Goal: Book appointment/travel/reservation

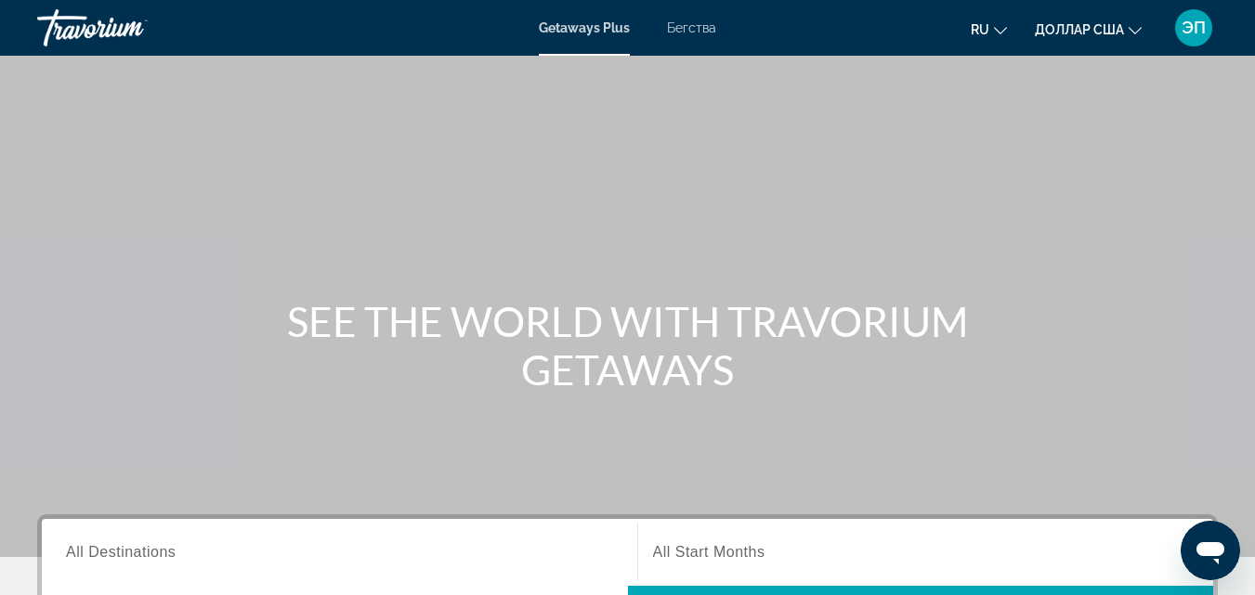
click at [693, 29] on font "Бегства" at bounding box center [691, 27] width 49 height 15
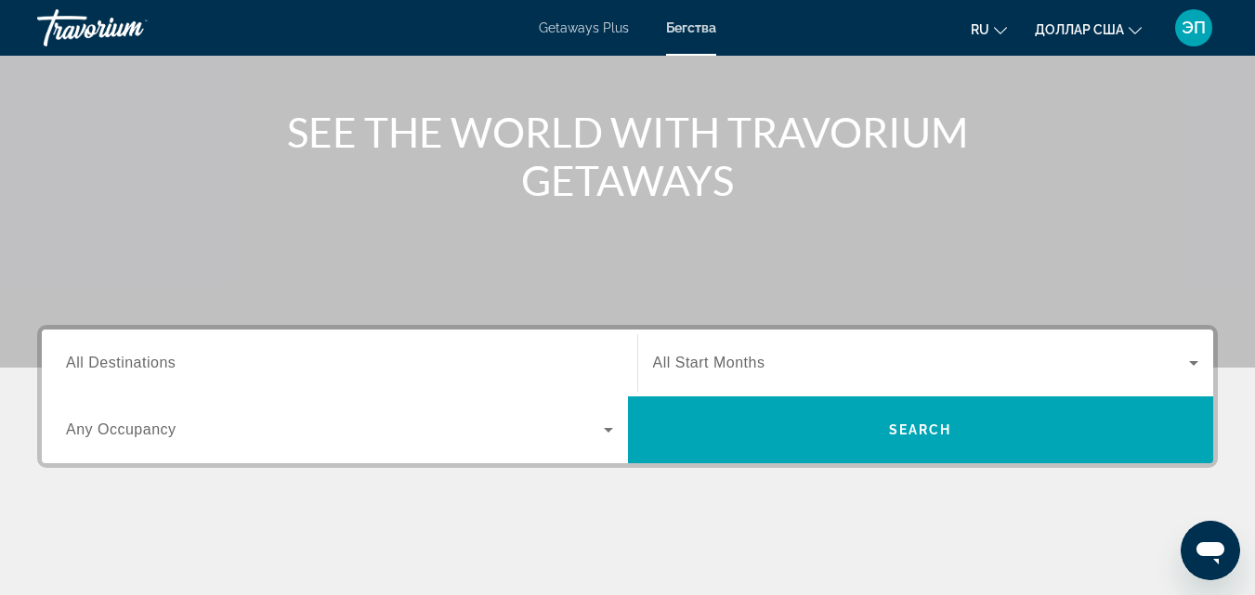
scroll to position [191, 0]
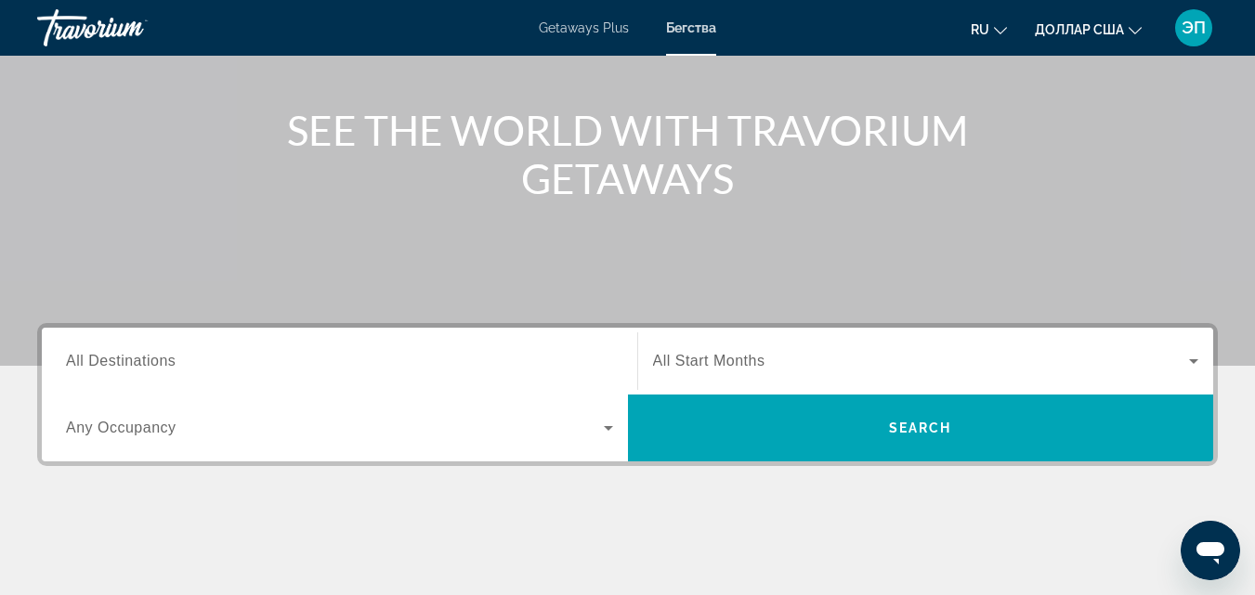
click at [136, 355] on span "All Destinations" at bounding box center [121, 361] width 110 height 16
click at [136, 355] on input "Destination All Destinations" at bounding box center [339, 362] width 547 height 22
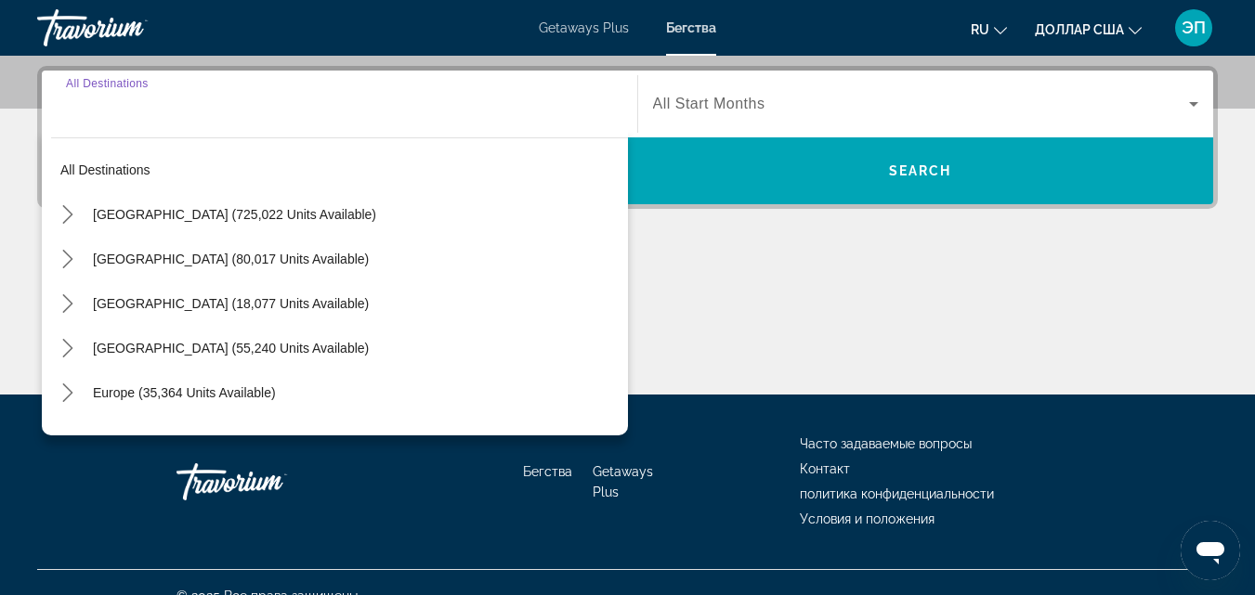
scroll to position [454, 0]
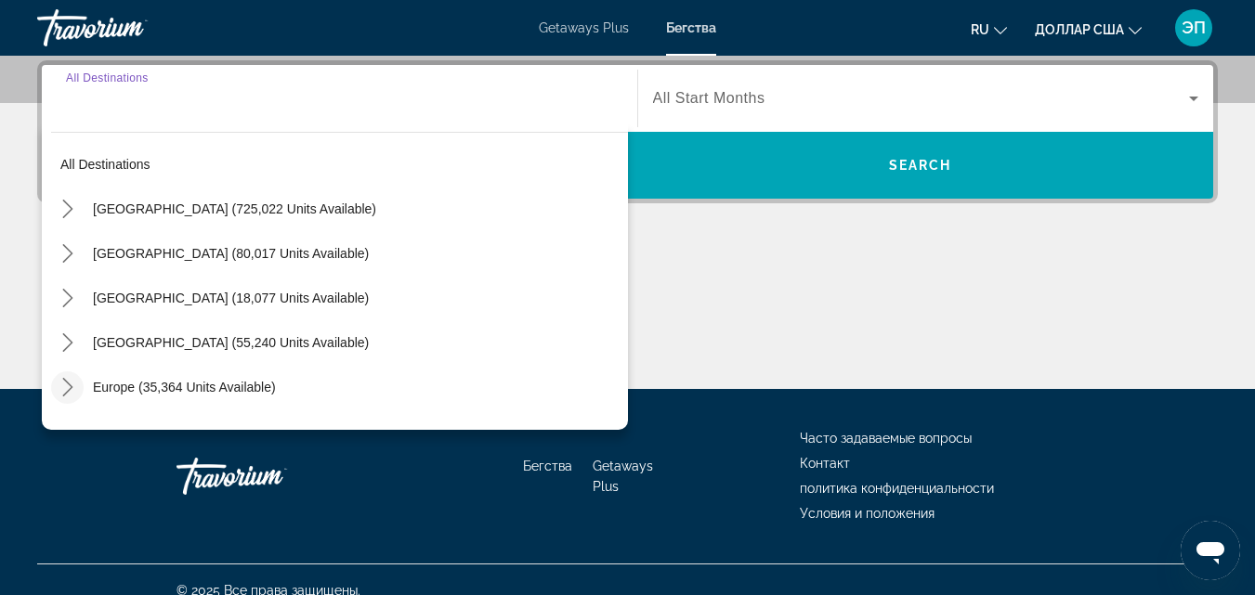
click at [72, 394] on icon "Toggle Europe (35,364 units available) submenu" at bounding box center [68, 387] width 19 height 19
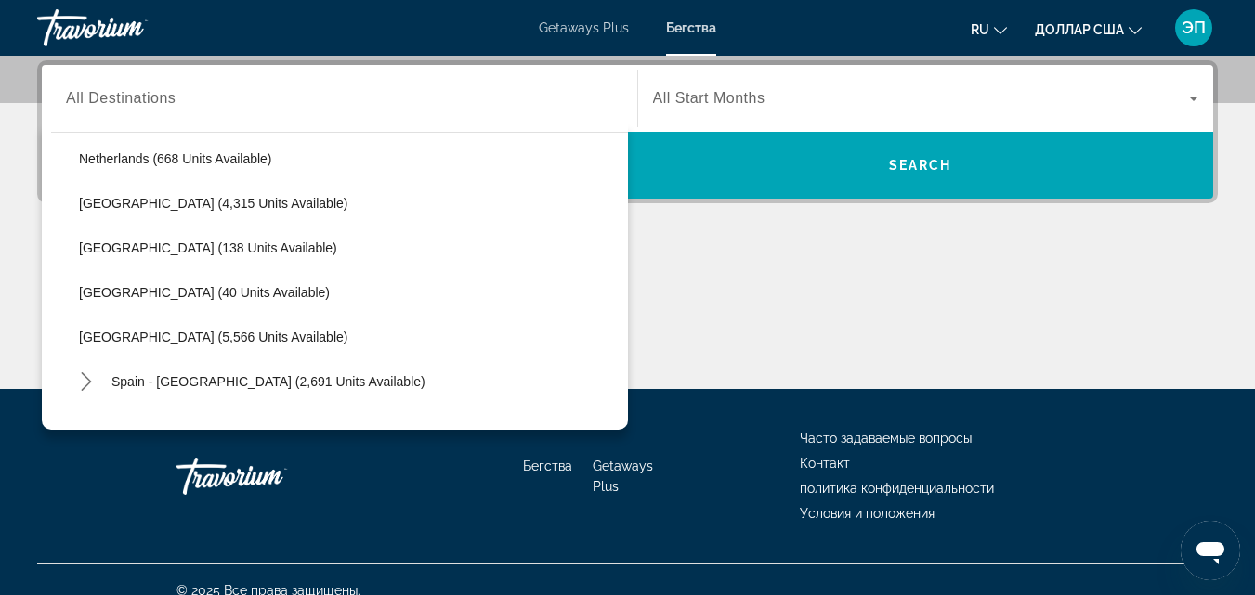
scroll to position [821, 0]
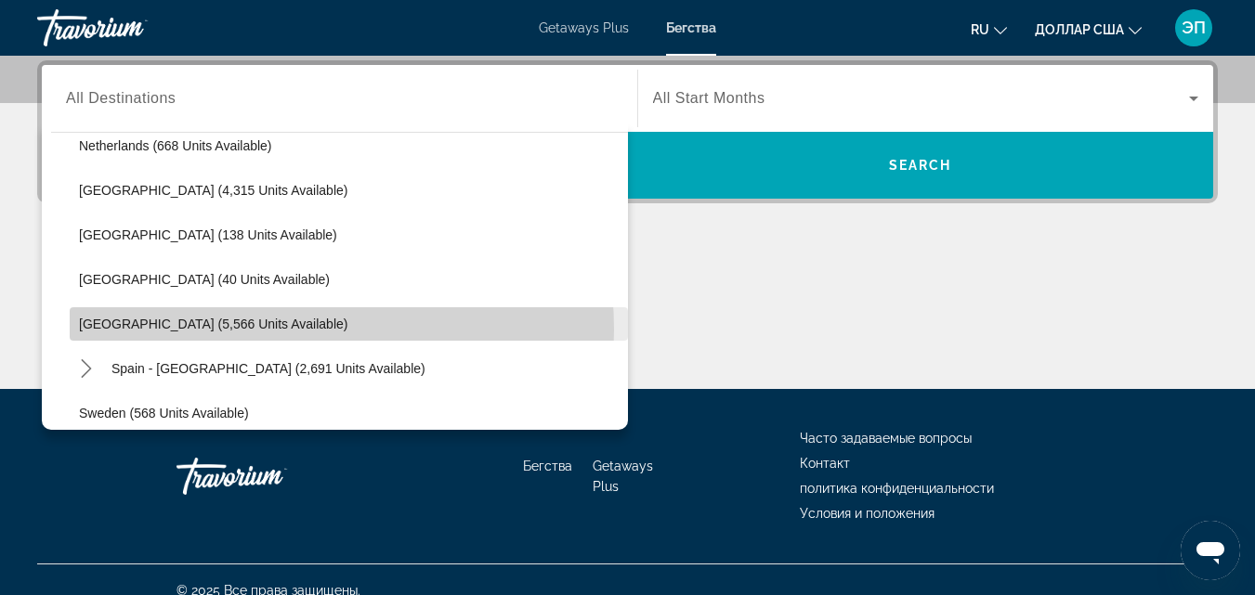
click at [250, 330] on span "Select destination: Spain (5,566 units available)" at bounding box center [349, 324] width 558 height 45
type input "**********"
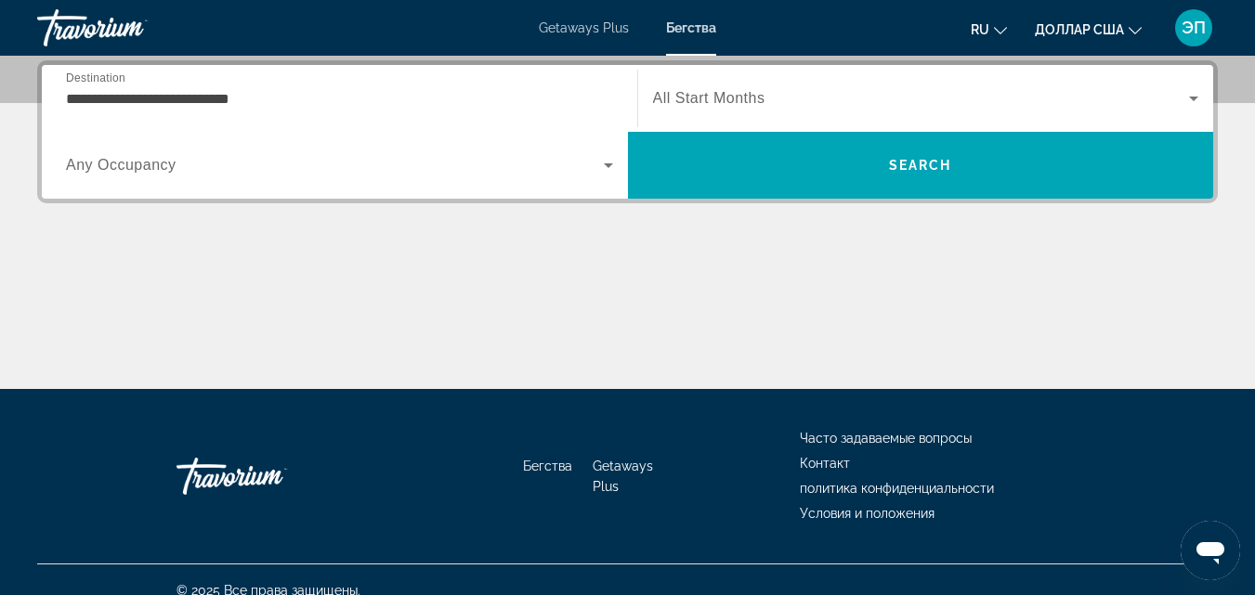
click at [759, 98] on span "All Start Months" at bounding box center [709, 98] width 112 height 16
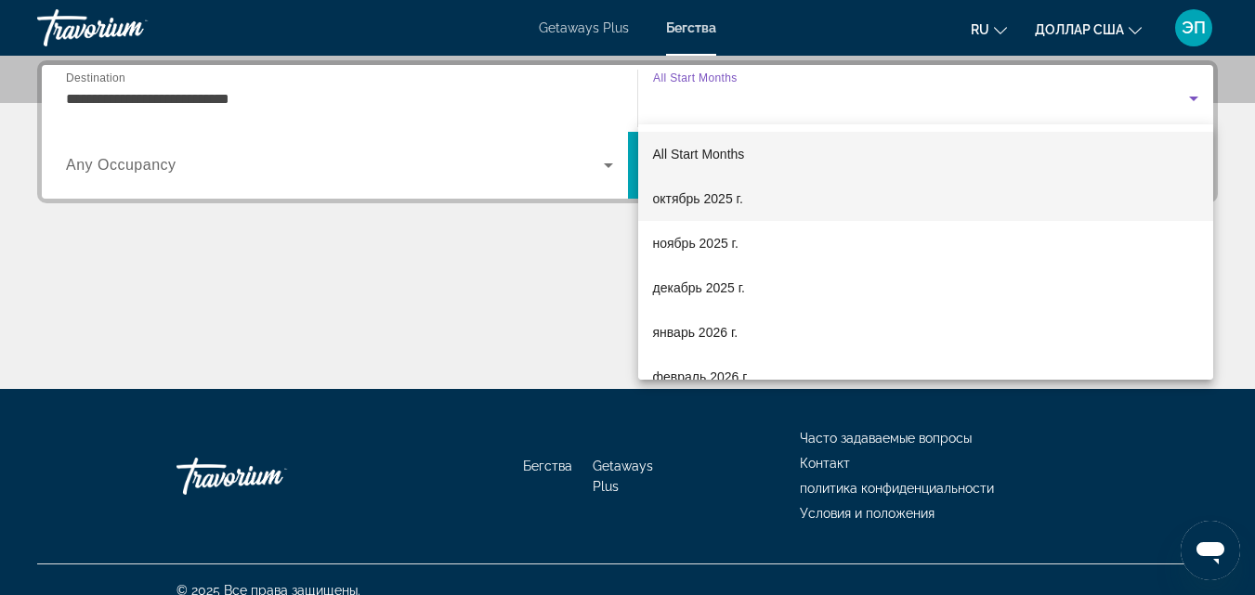
click at [720, 206] on span "октябрь 2025 г." at bounding box center [698, 199] width 90 height 22
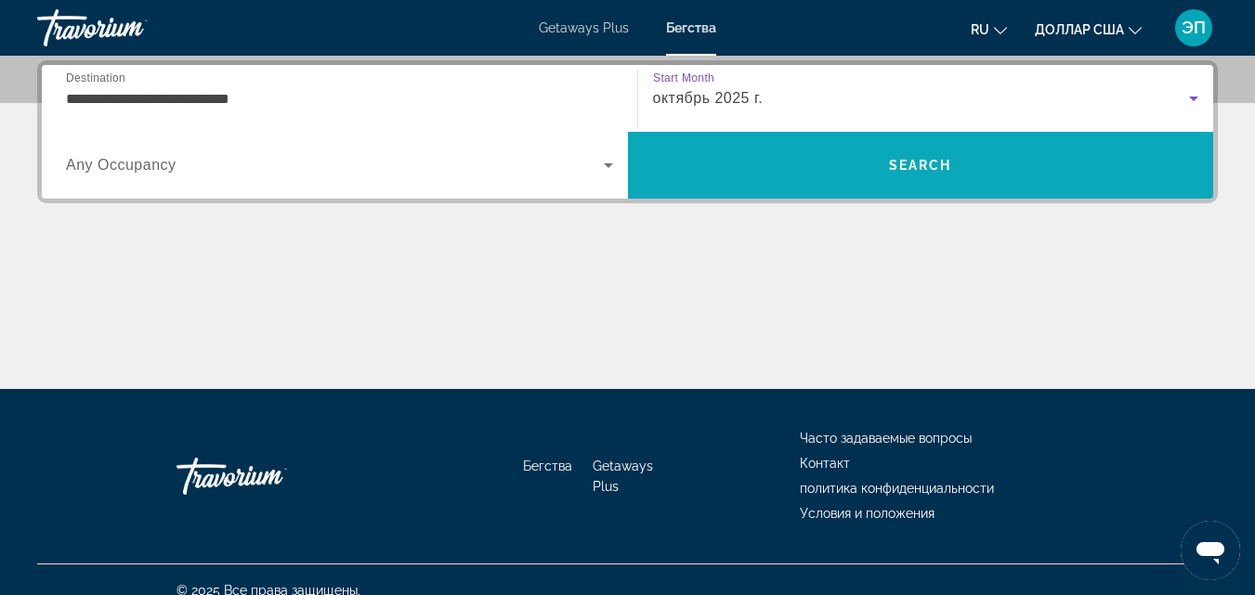
click at [918, 165] on span "Search" at bounding box center [920, 165] width 63 height 15
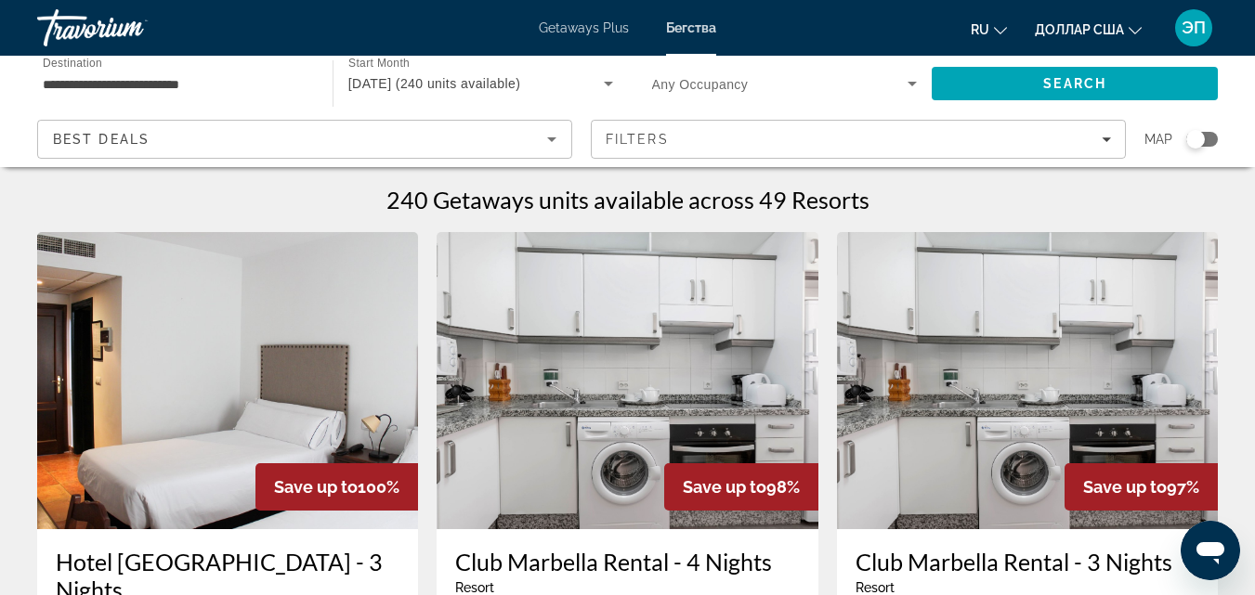
click at [1204, 137] on div "Search widget" at bounding box center [1195, 139] width 19 height 19
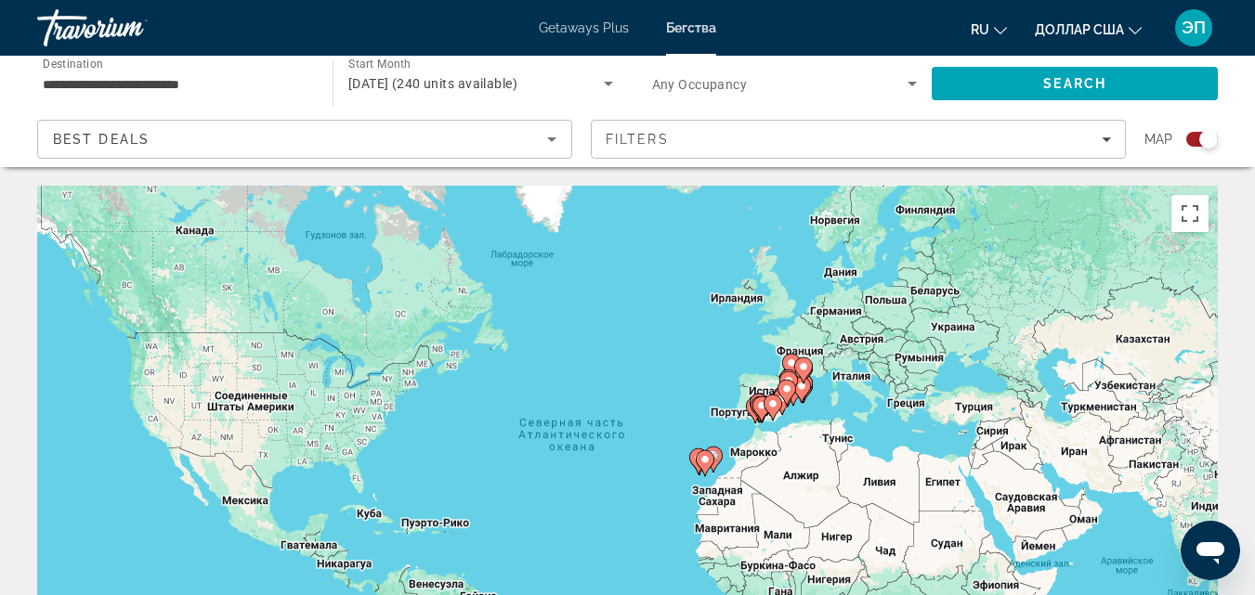
click at [807, 394] on icon "Основное содержание" at bounding box center [801, 390] width 19 height 26
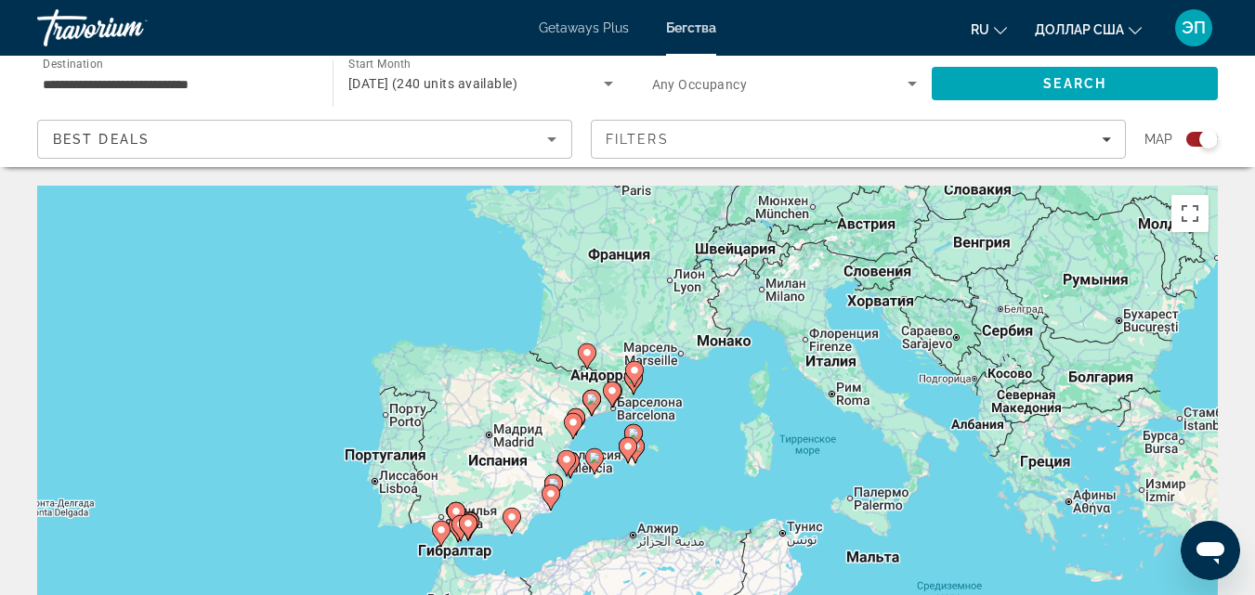
click at [623, 454] on icon "Основное содержание" at bounding box center [627, 450] width 17 height 24
type input "**********"
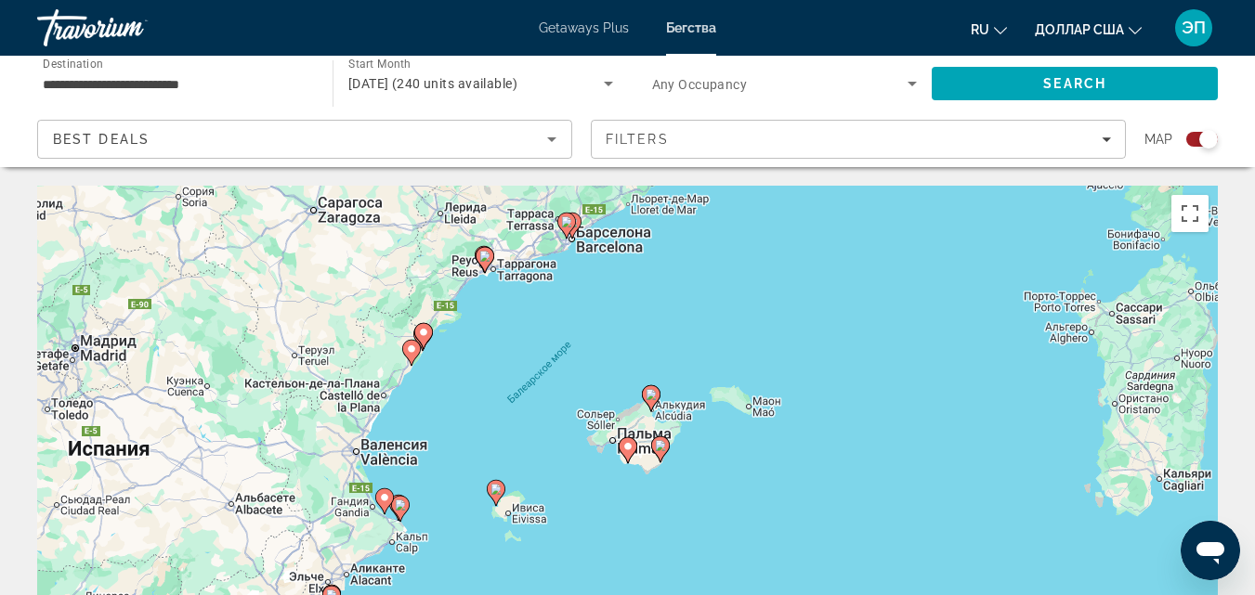
click at [623, 454] on icon "Основное содержание" at bounding box center [627, 450] width 17 height 24
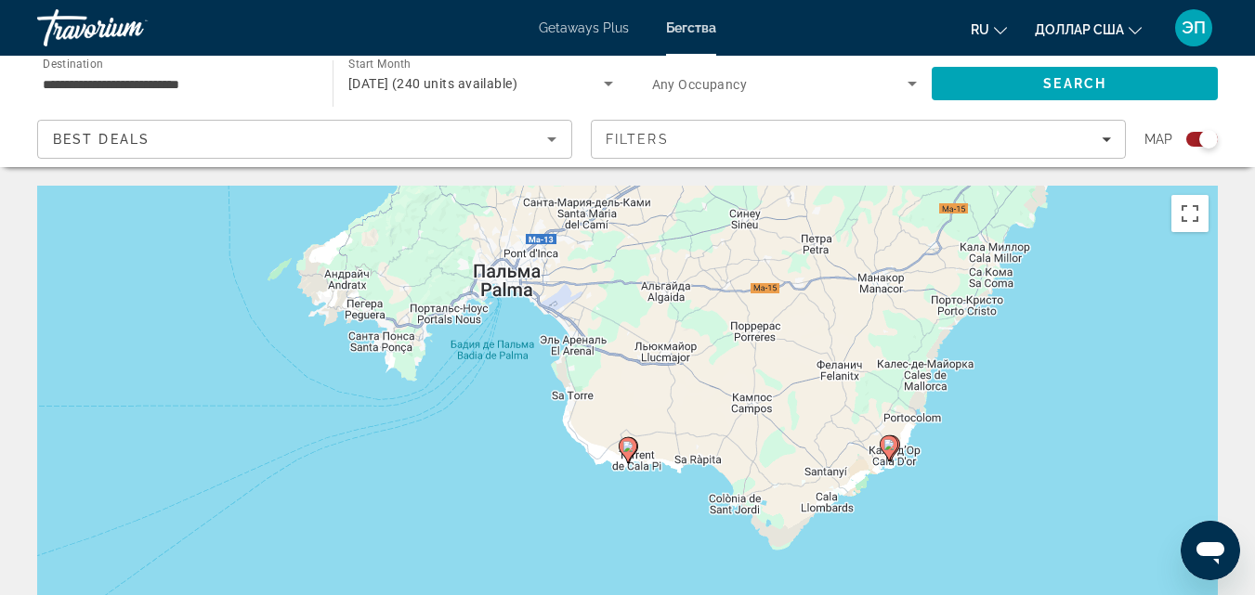
click at [623, 454] on icon "Основное содержание" at bounding box center [627, 450] width 17 height 24
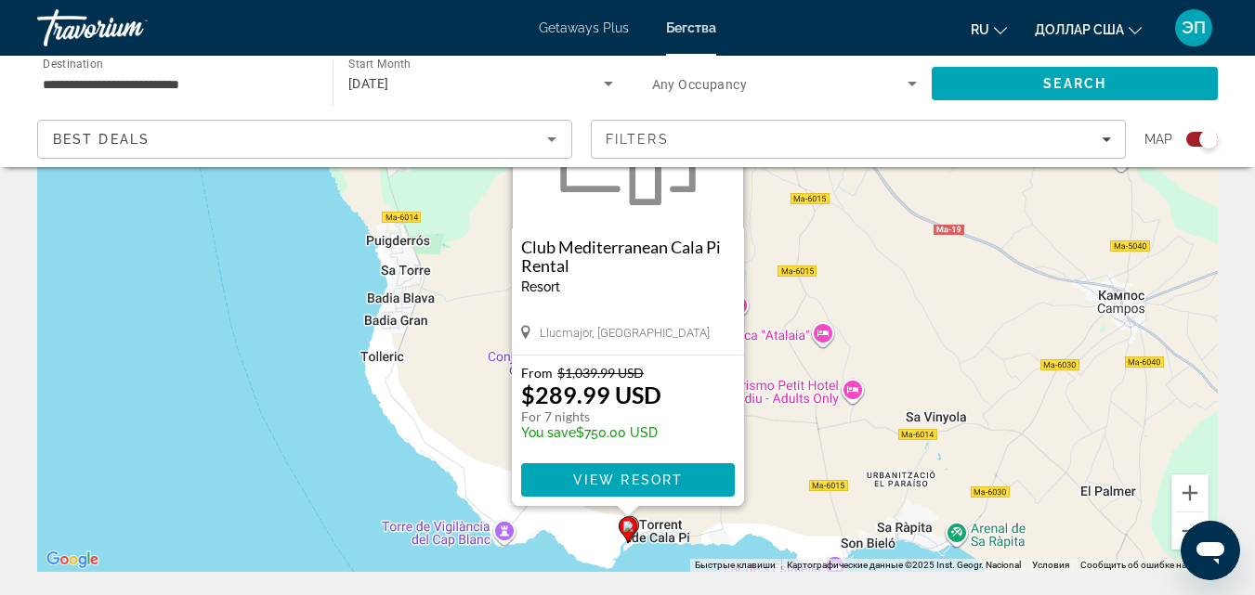
scroll to position [208, 0]
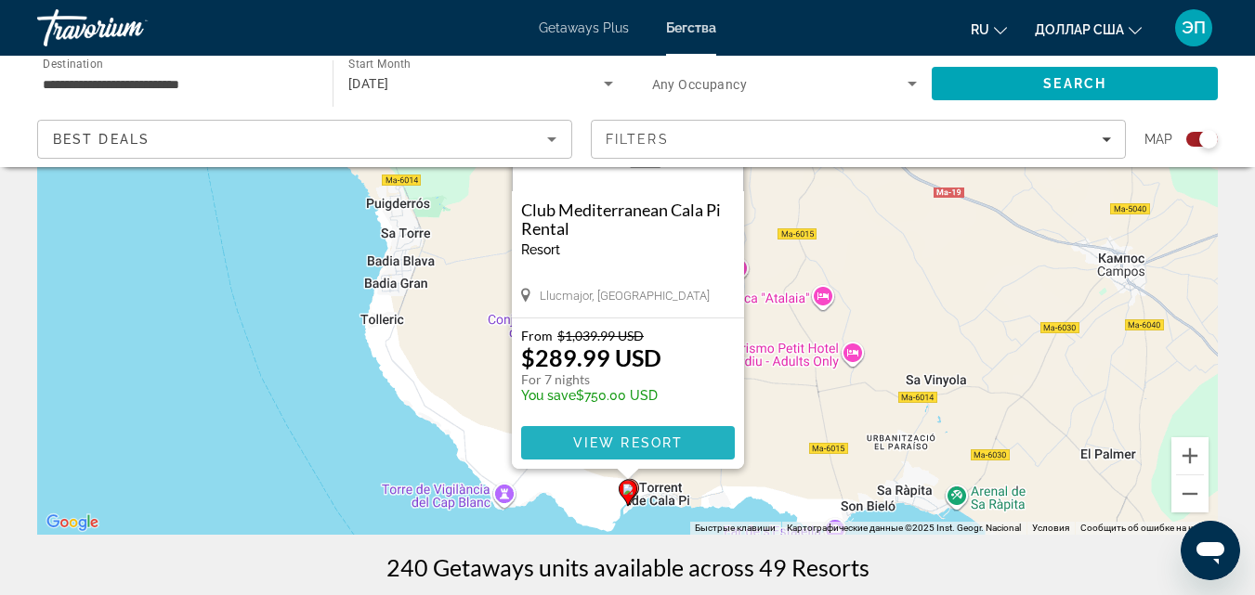
click at [618, 450] on span "View Resort" at bounding box center [627, 443] width 110 height 15
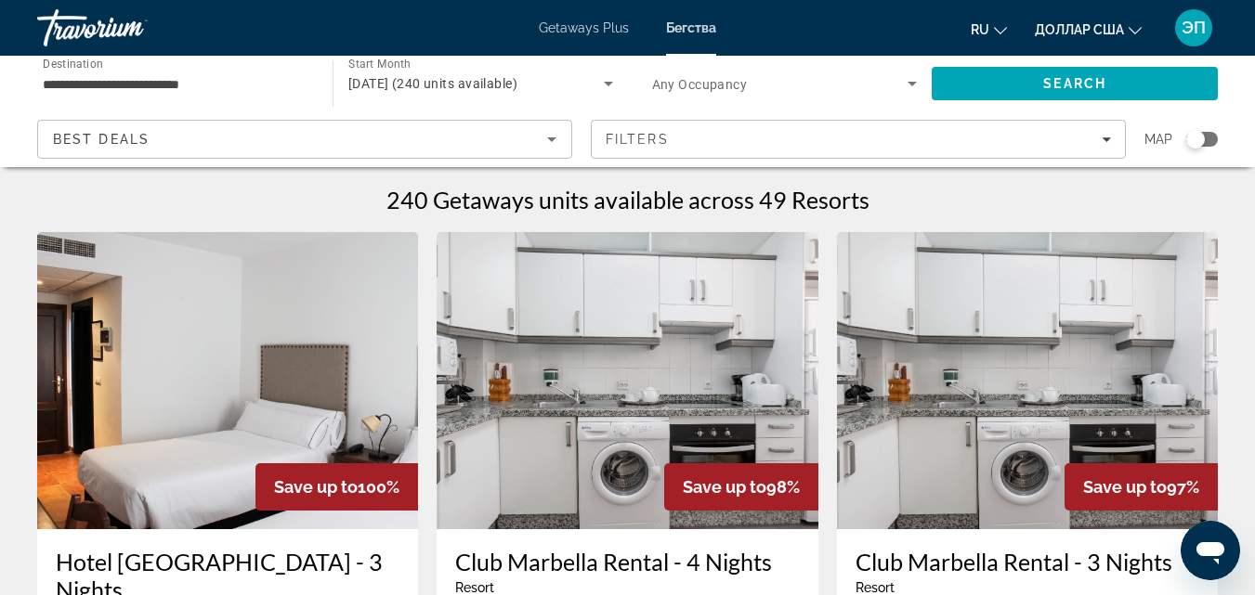
click at [1210, 135] on div "Search widget" at bounding box center [1202, 139] width 32 height 15
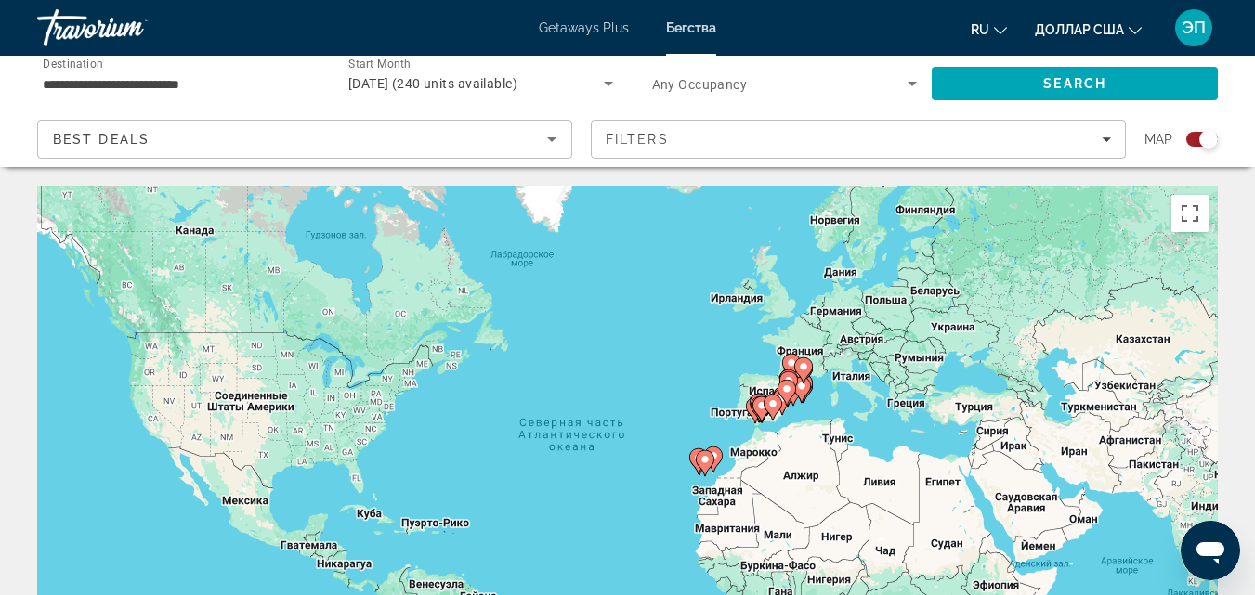
click at [803, 391] on image "Основное содержание" at bounding box center [801, 386] width 11 height 11
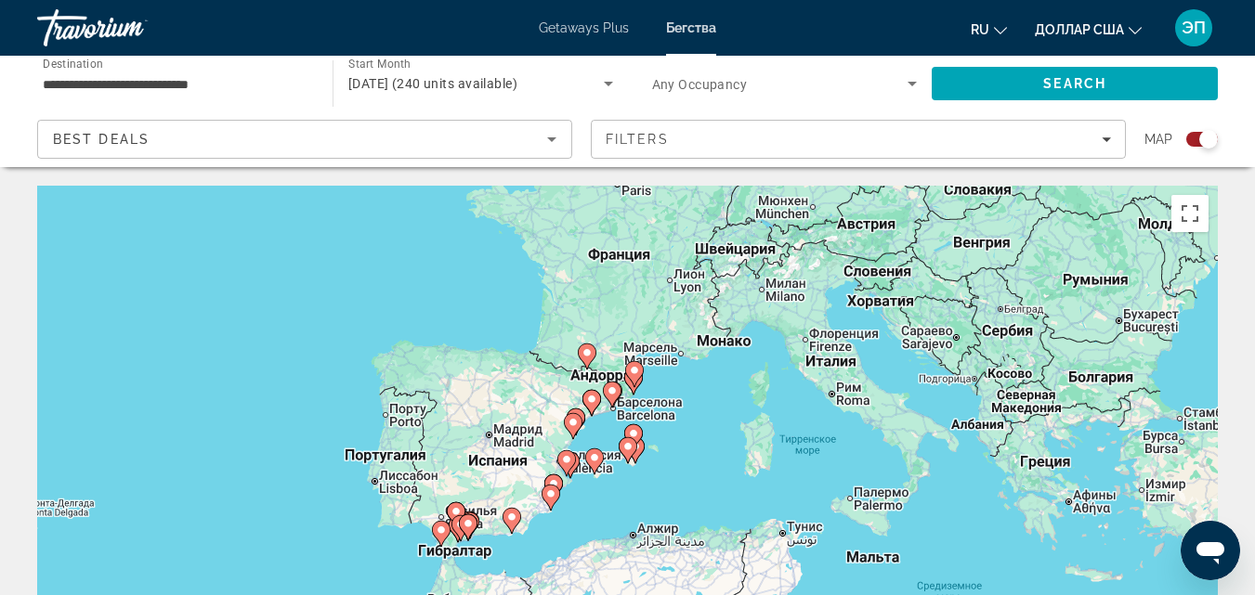
click at [623, 449] on image "Основное содержание" at bounding box center [627, 446] width 11 height 11
type input "**********"
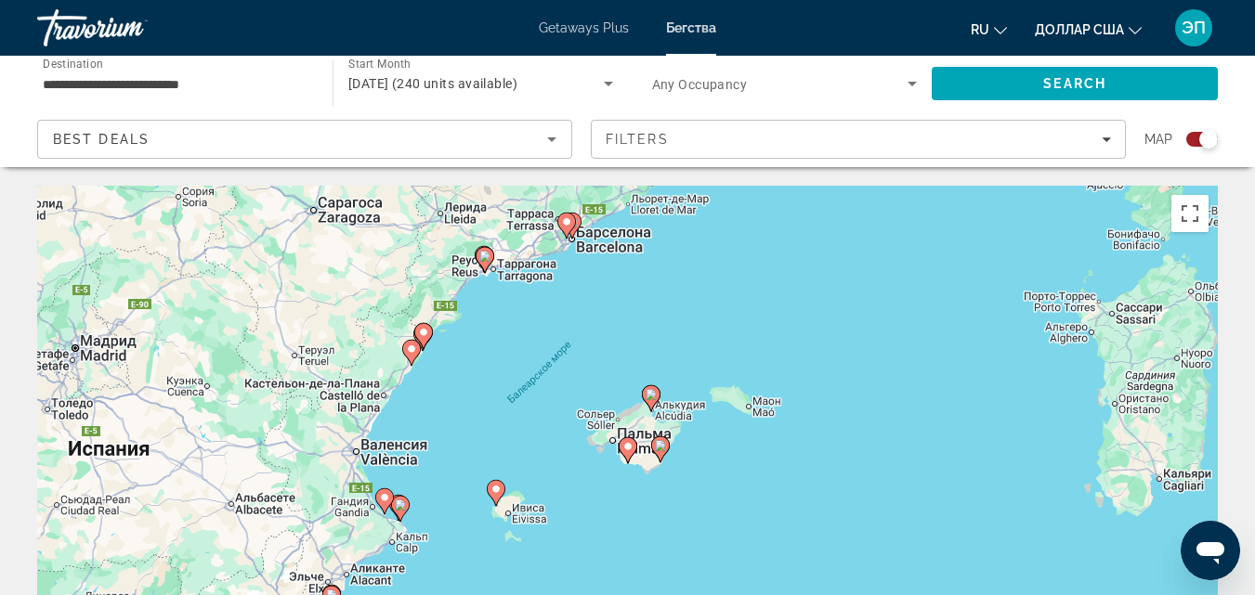
click at [623, 449] on image "Основное содержание" at bounding box center [627, 446] width 11 height 11
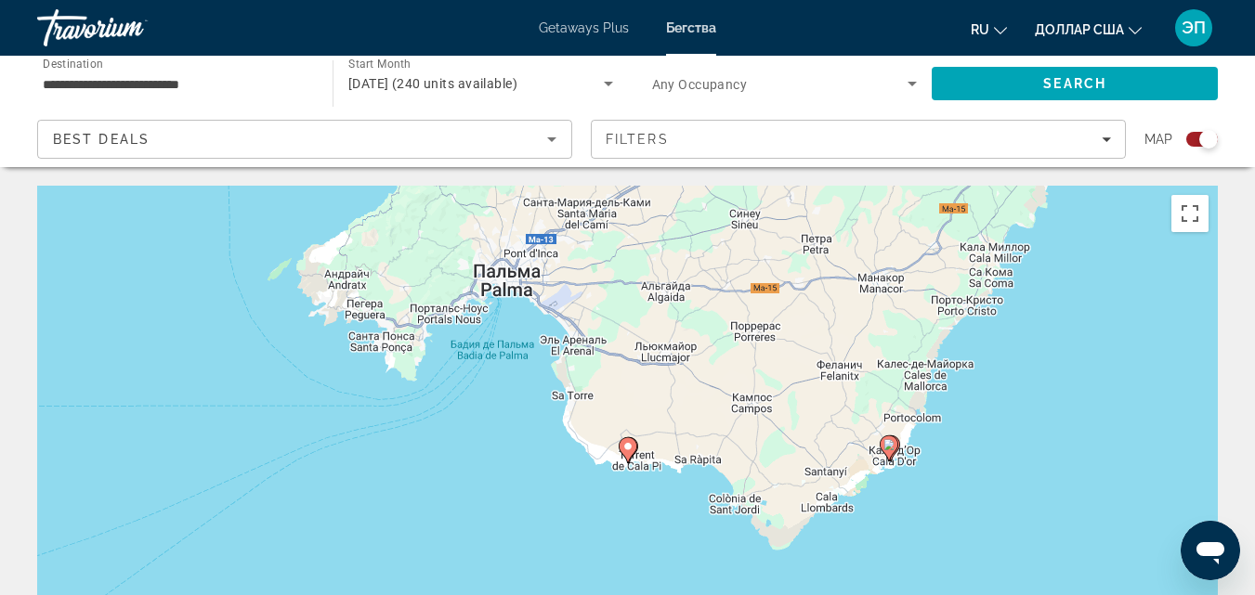
click at [635, 449] on icon "Основное содержание" at bounding box center [627, 450] width 17 height 24
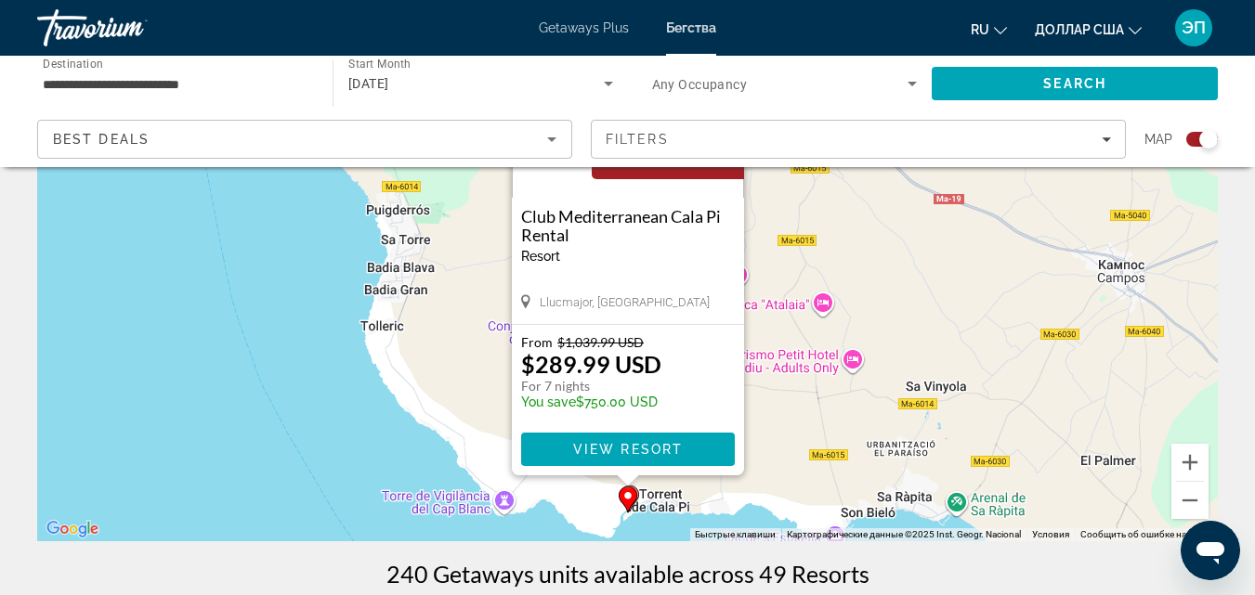
scroll to position [214, 0]
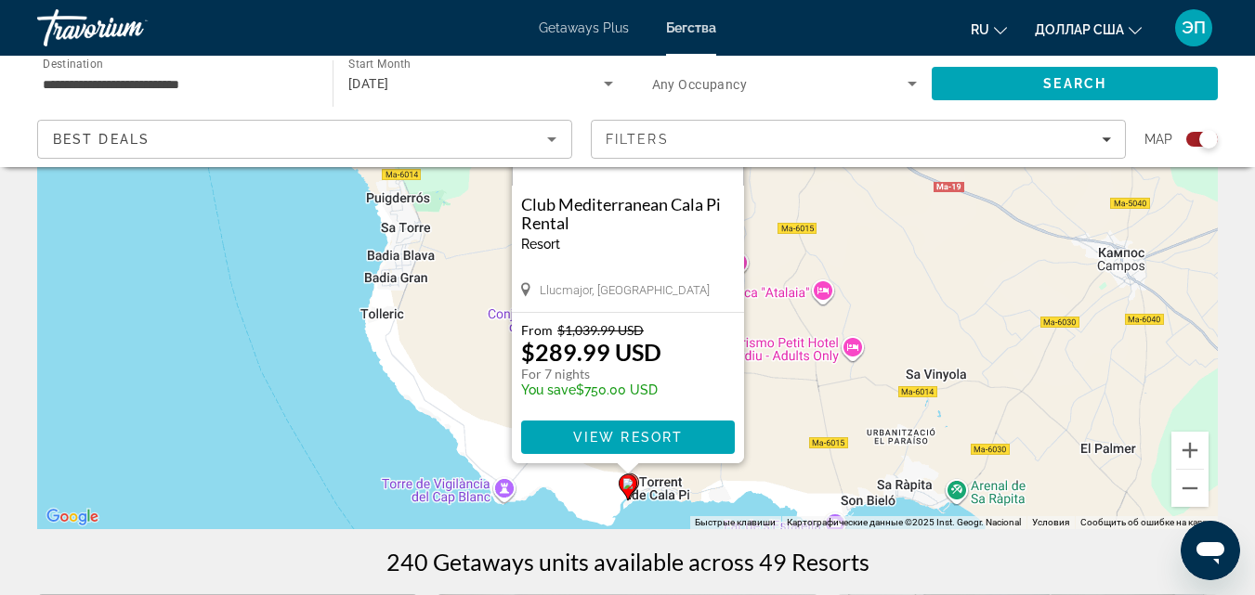
click at [637, 484] on icon "Основное содержание" at bounding box center [629, 487] width 17 height 24
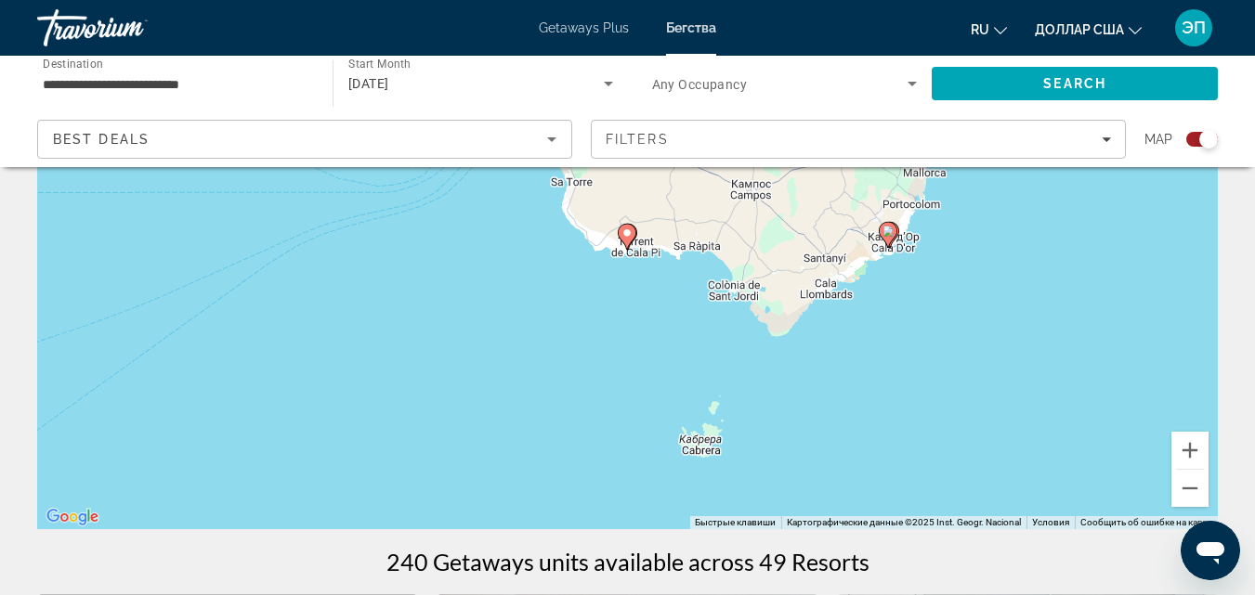
click at [635, 233] on icon "Основное содержание" at bounding box center [627, 237] width 17 height 24
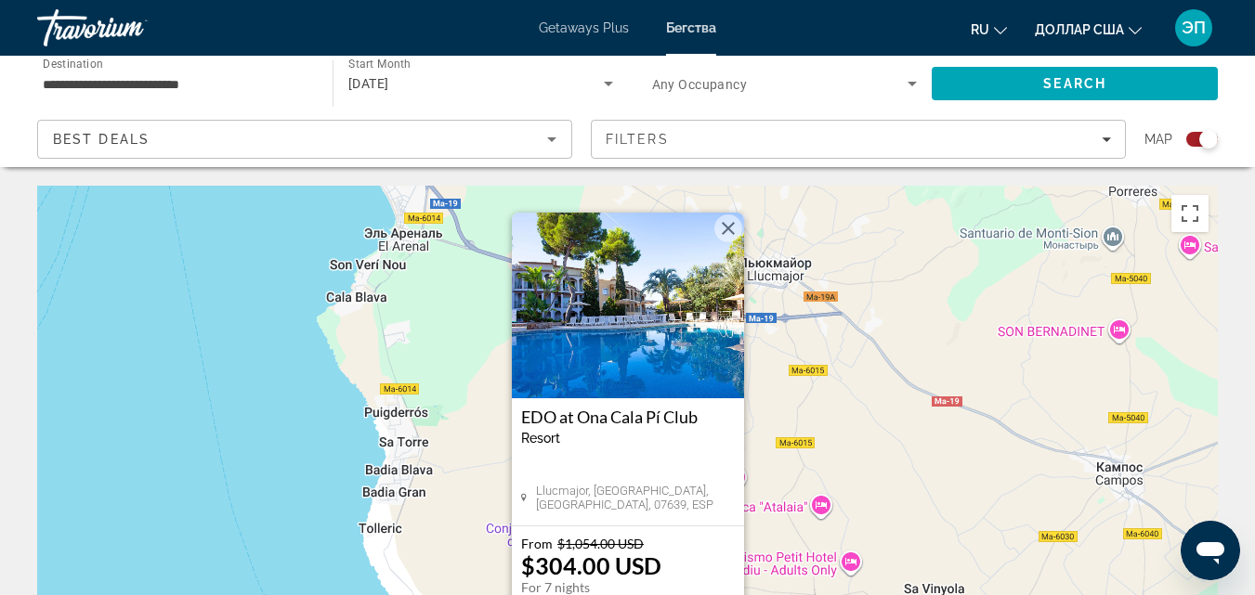
scroll to position [194, 0]
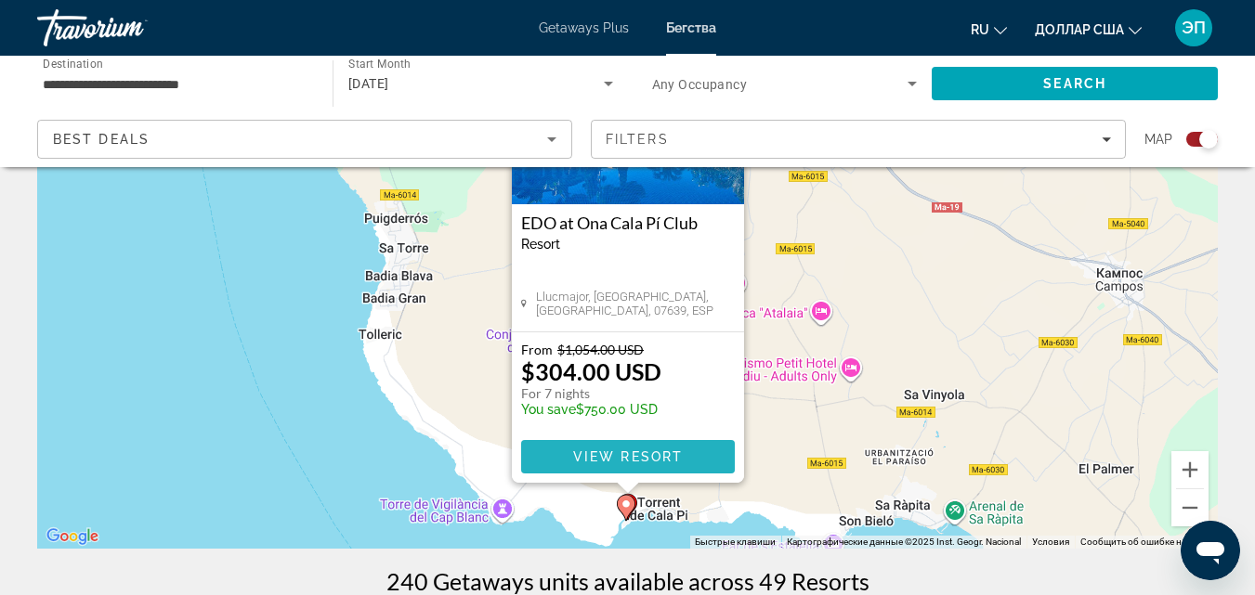
click at [653, 464] on span "View Resort" at bounding box center [627, 457] width 110 height 15
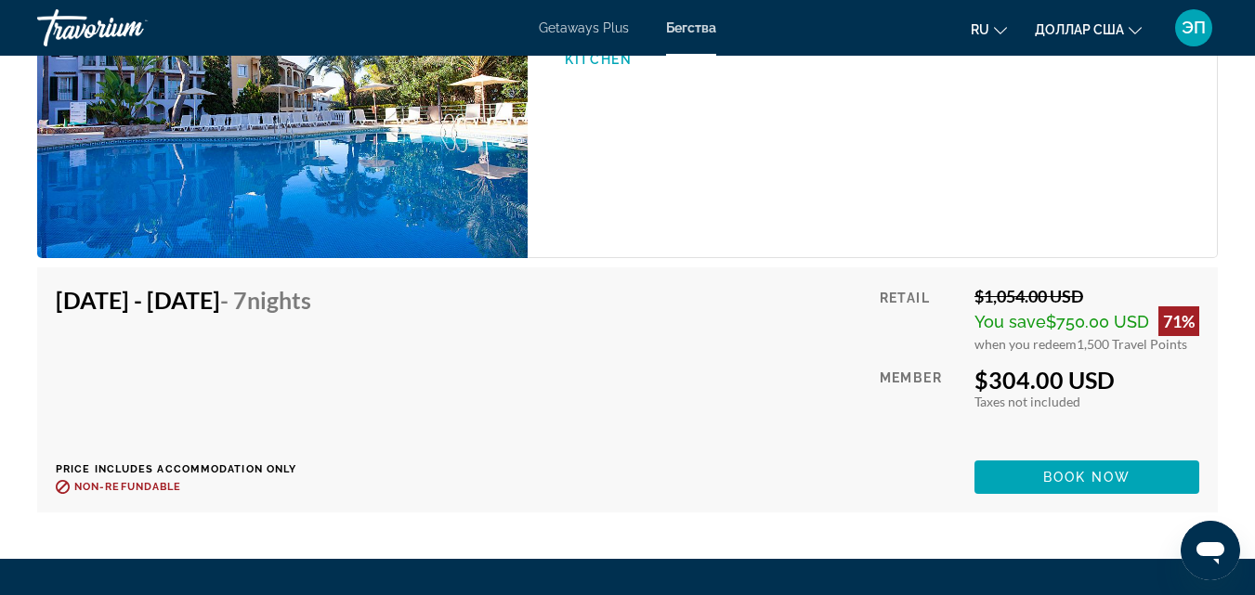
scroll to position [3493, 0]
